Goal: Communication & Community: Share content

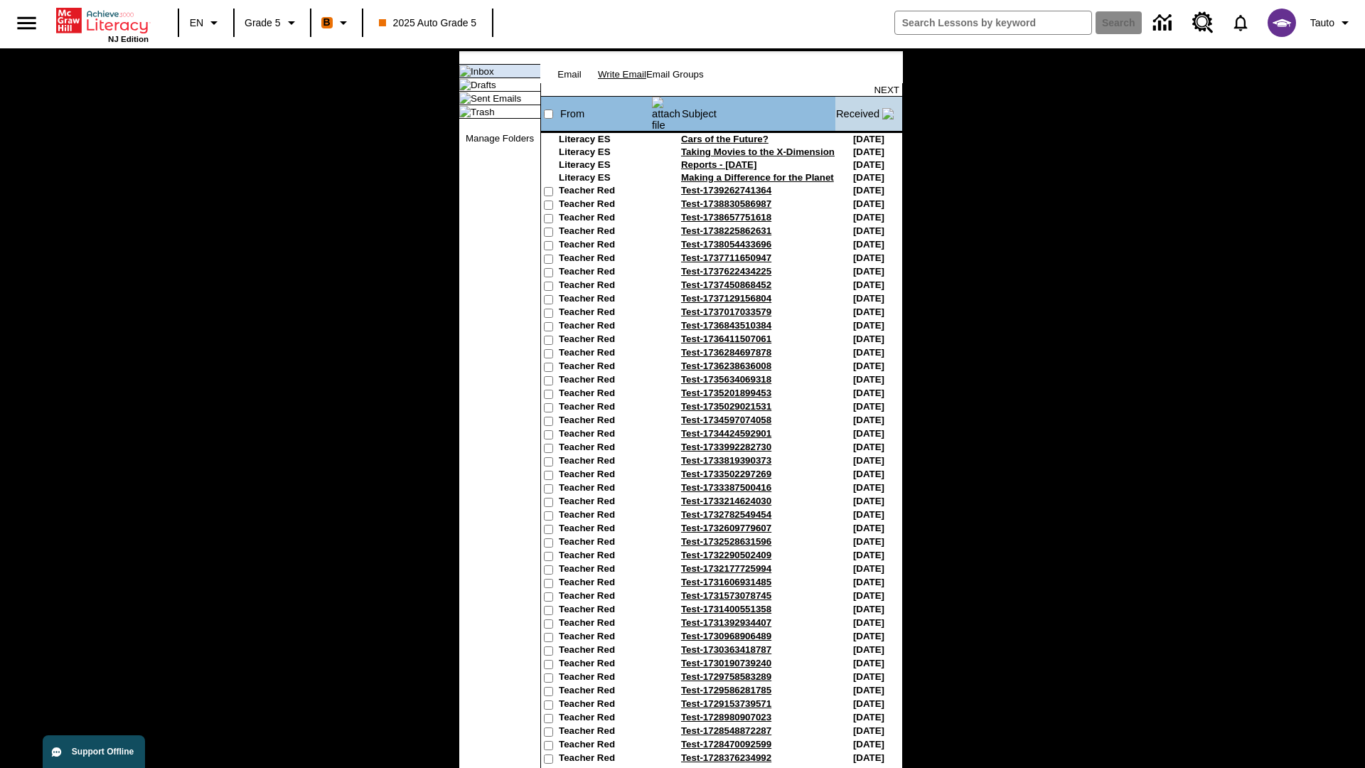
click at [646, 80] on link "Write Email" at bounding box center [622, 74] width 48 height 11
